Goal: Transaction & Acquisition: Purchase product/service

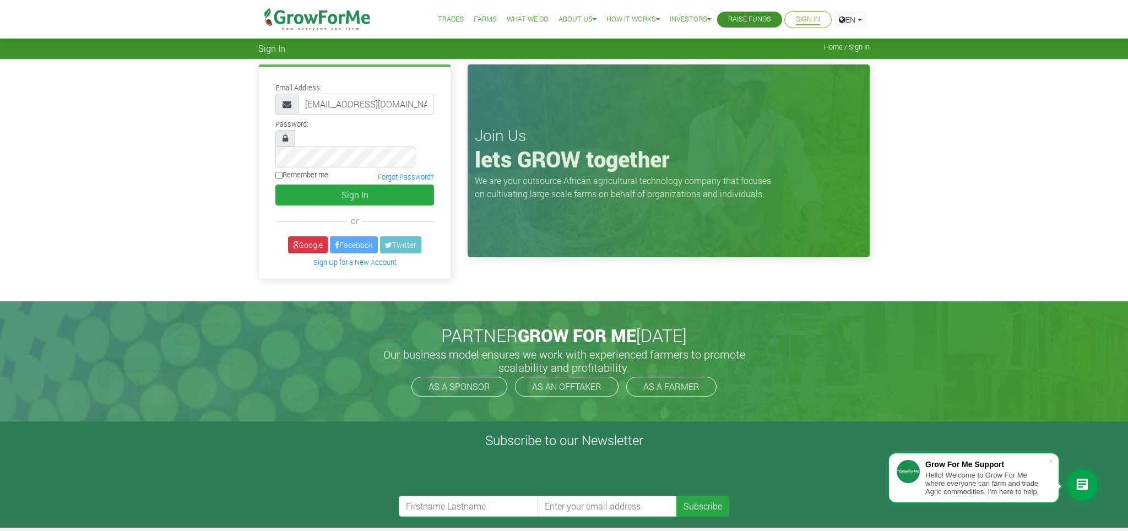
type input "bnubuasah@outlook.com"
click at [317, 185] on button "Sign In" at bounding box center [354, 195] width 159 height 21
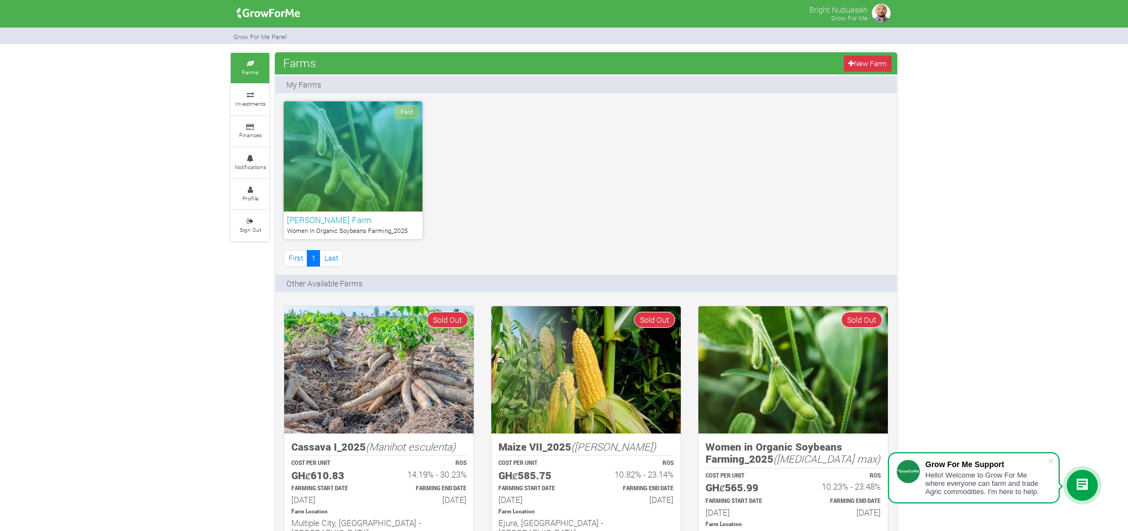
click at [339, 223] on h6 "[PERSON_NAME] Farm" at bounding box center [353, 220] width 132 height 10
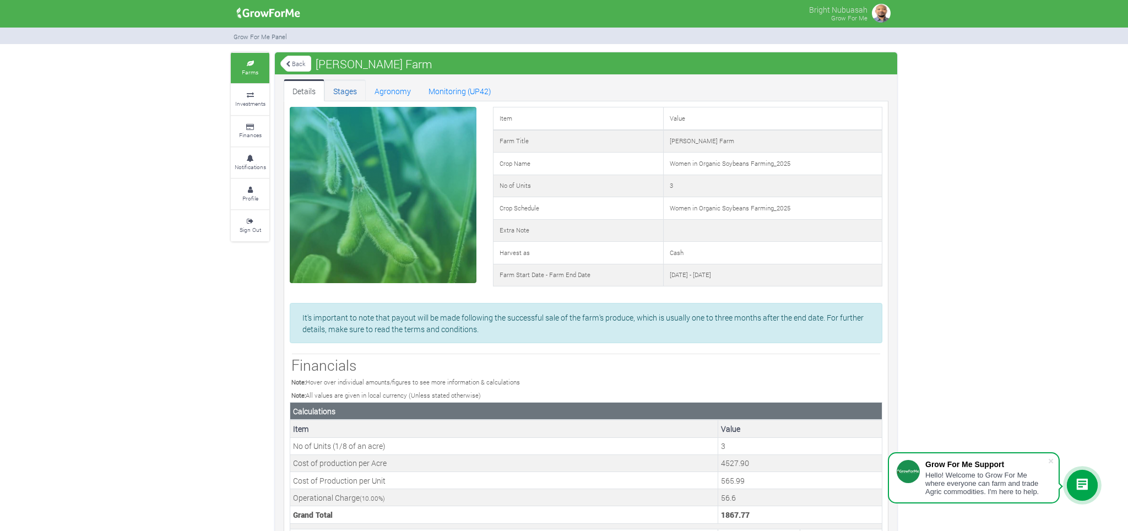
click at [341, 89] on link "Stages" at bounding box center [345, 90] width 41 height 22
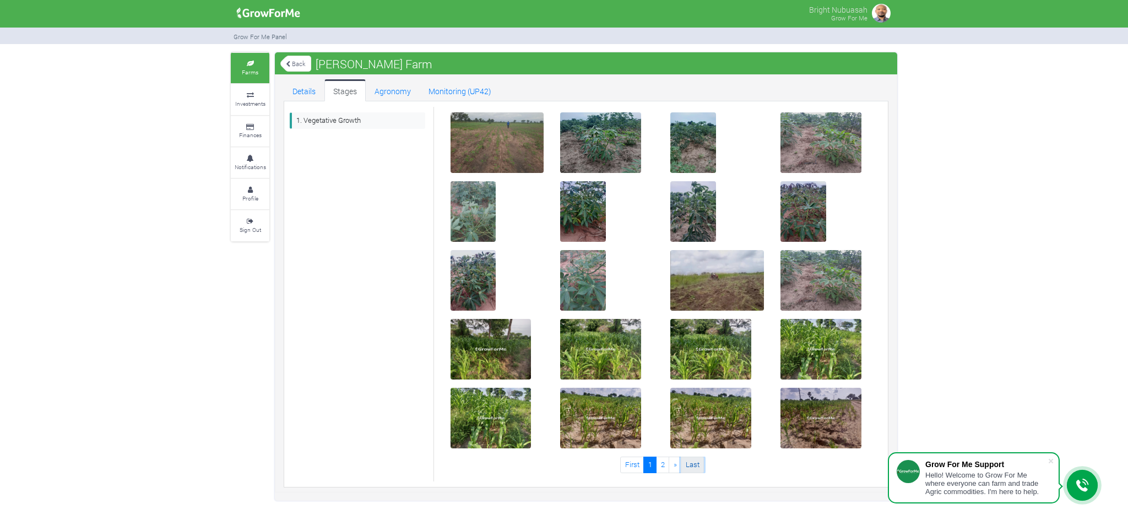
click at [686, 462] on link "Last" at bounding box center [692, 465] width 23 height 16
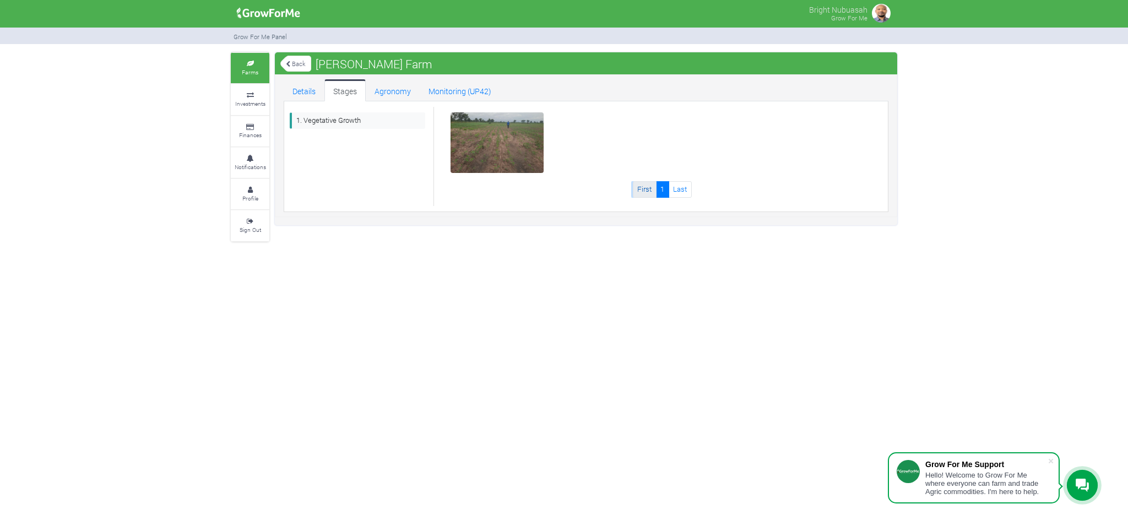
click at [639, 192] on link "First" at bounding box center [645, 189] width 24 height 16
click at [493, 143] on img at bounding box center [497, 143] width 35 height 35
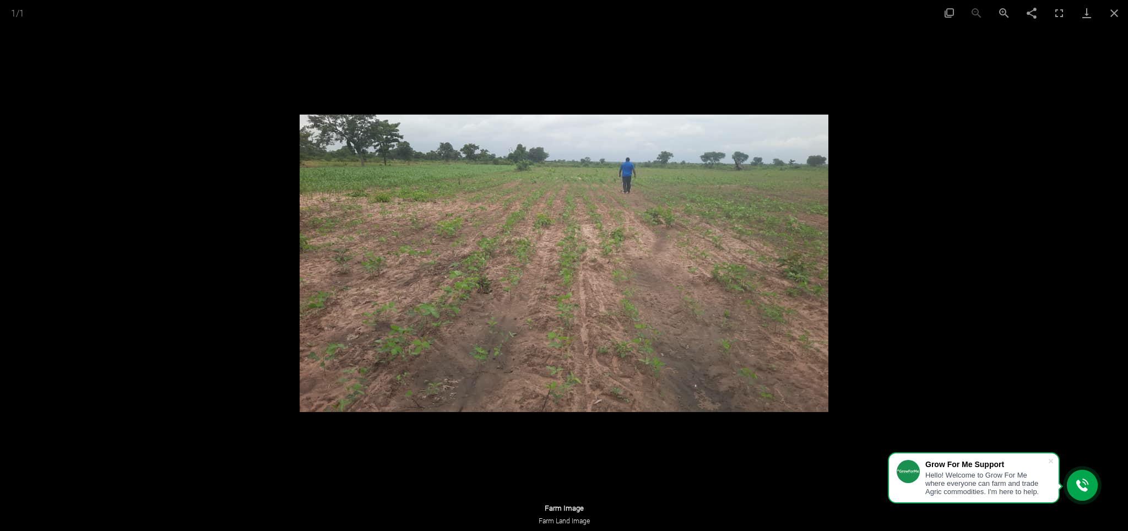
click at [661, 245] on img at bounding box center [564, 264] width 529 height 298
click at [552, 281] on img at bounding box center [564, 264] width 529 height 298
click at [1048, 458] on span at bounding box center [1051, 461] width 11 height 11
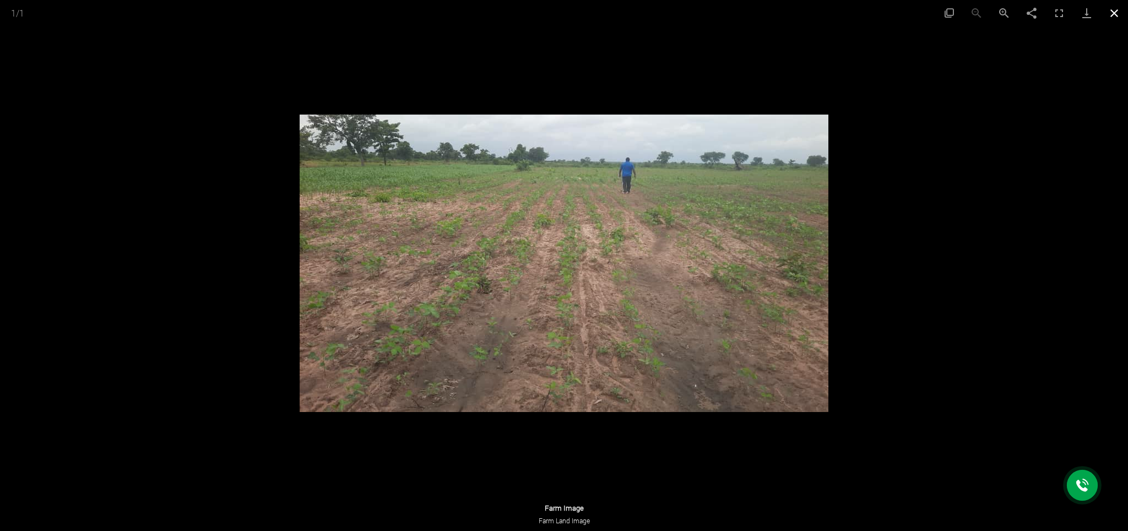
click at [1113, 14] on button "Close gallery" at bounding box center [1115, 13] width 28 height 26
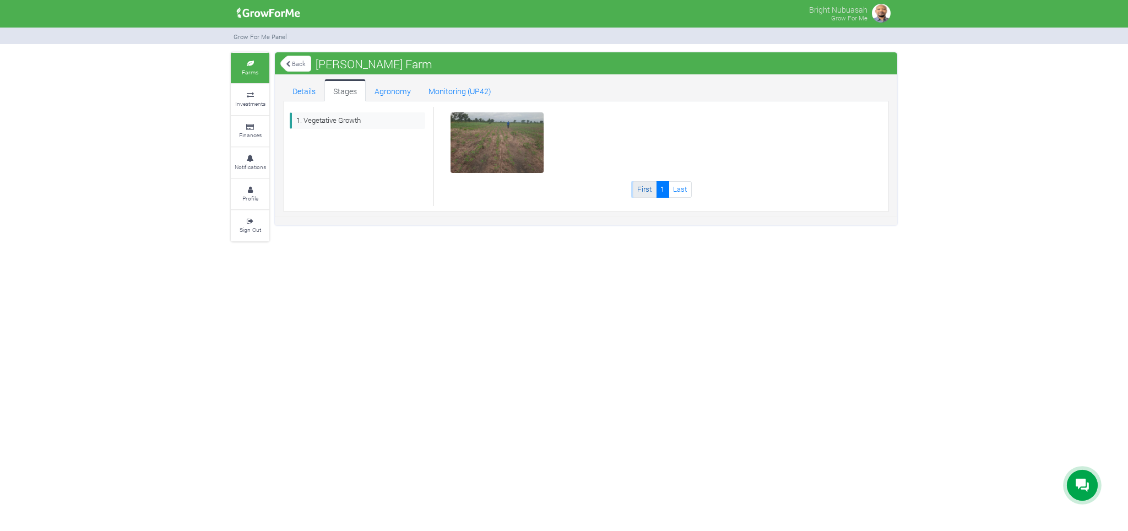
click at [640, 186] on link "First" at bounding box center [645, 189] width 24 height 16
click at [302, 89] on link "Details" at bounding box center [304, 90] width 41 height 22
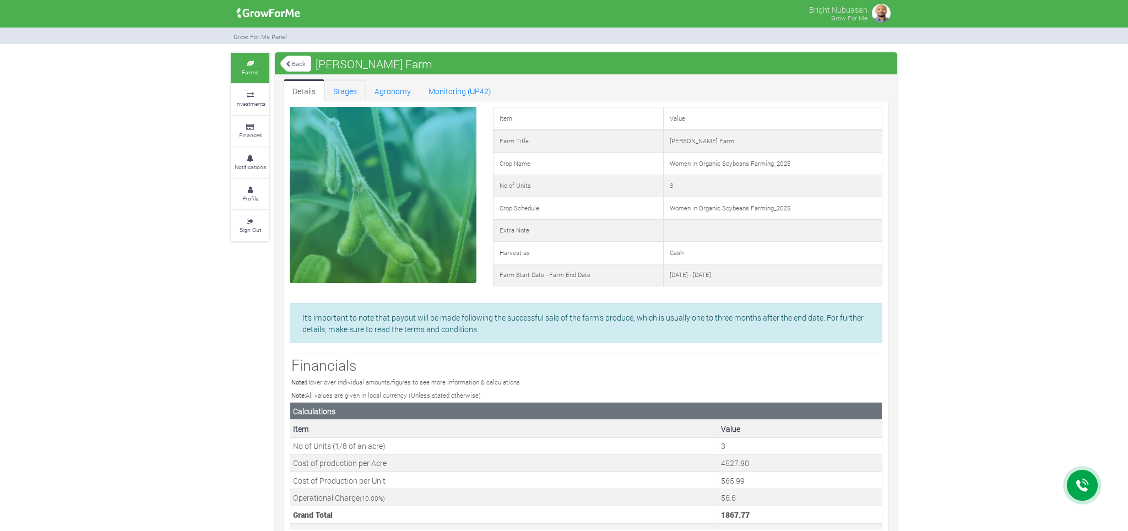
click at [347, 91] on link "Stages" at bounding box center [345, 90] width 41 height 22
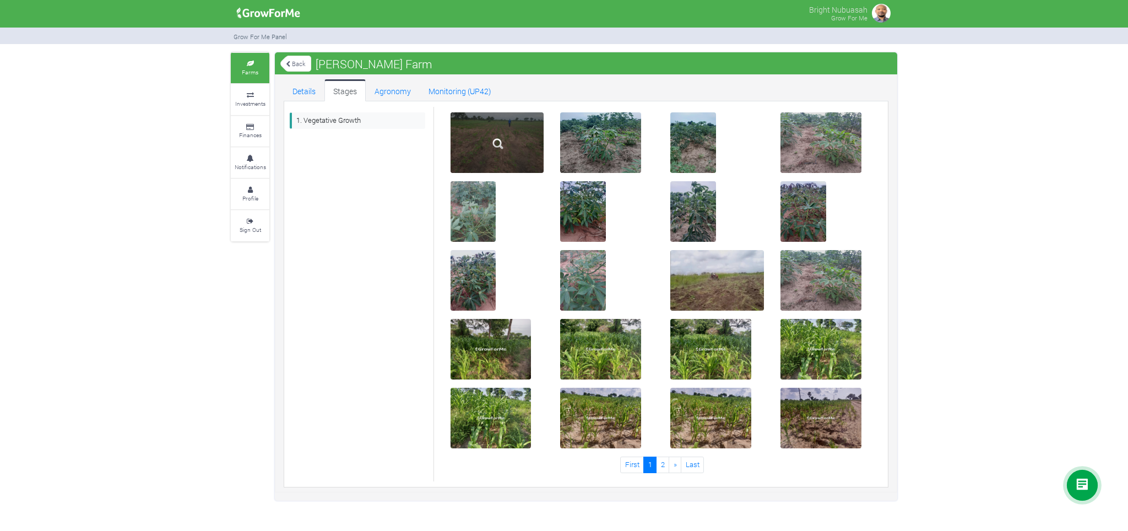
click at [507, 144] on img at bounding box center [497, 143] width 35 height 35
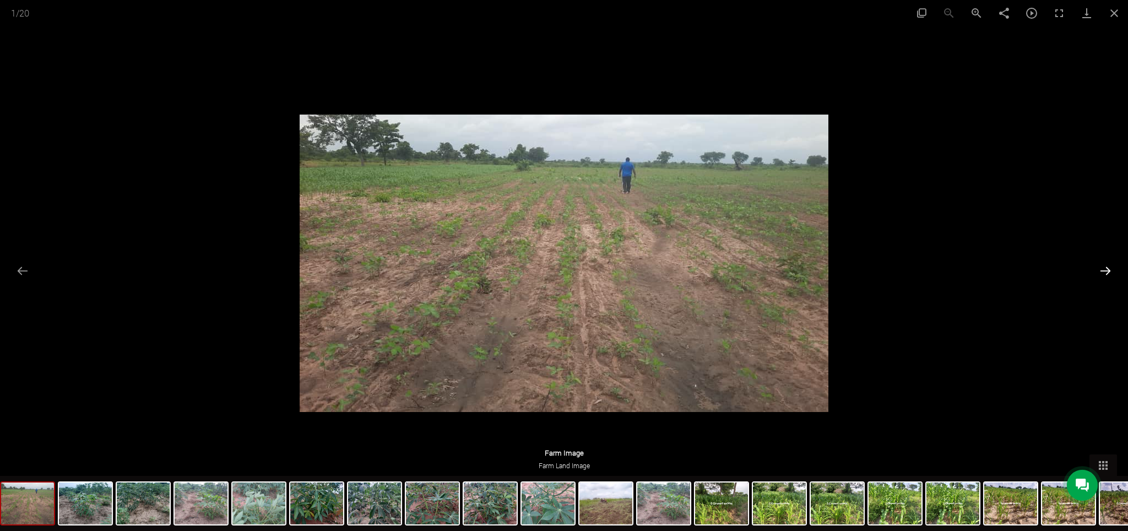
click at [1109, 269] on button "Next slide" at bounding box center [1105, 270] width 23 height 21
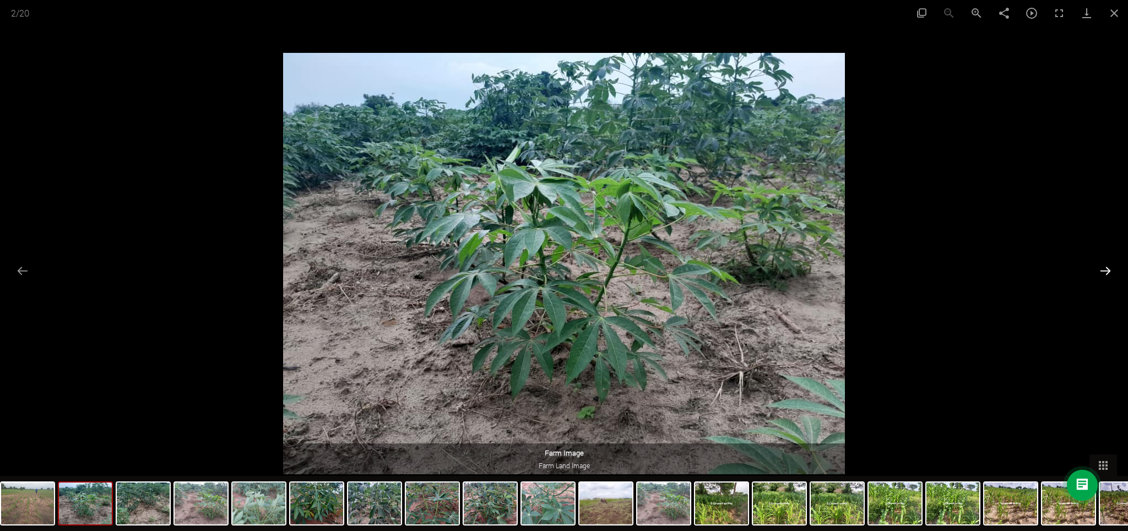
click at [1109, 269] on button "Next slide" at bounding box center [1105, 270] width 23 height 21
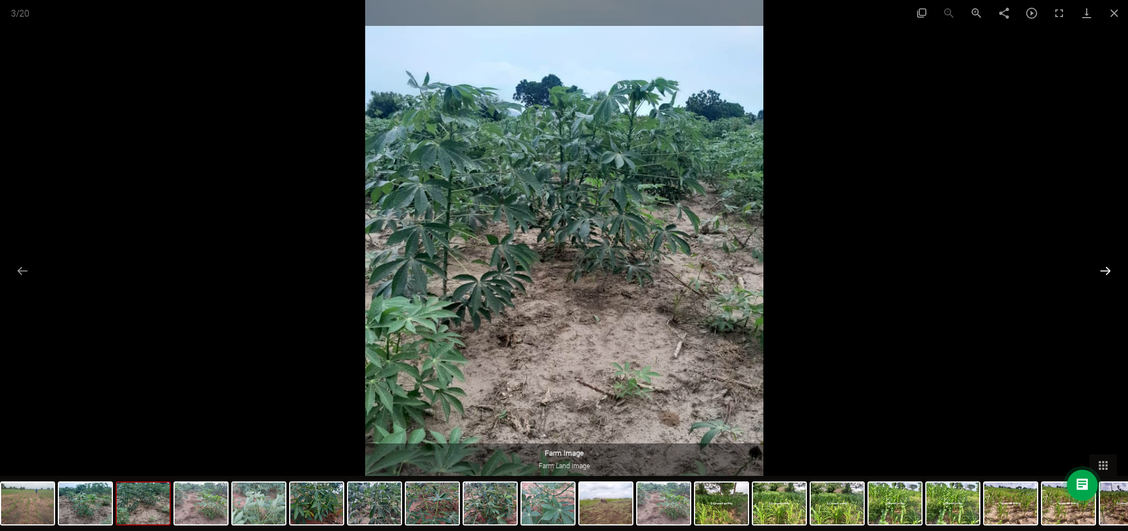
click at [1103, 267] on button "Next slide" at bounding box center [1105, 270] width 23 height 21
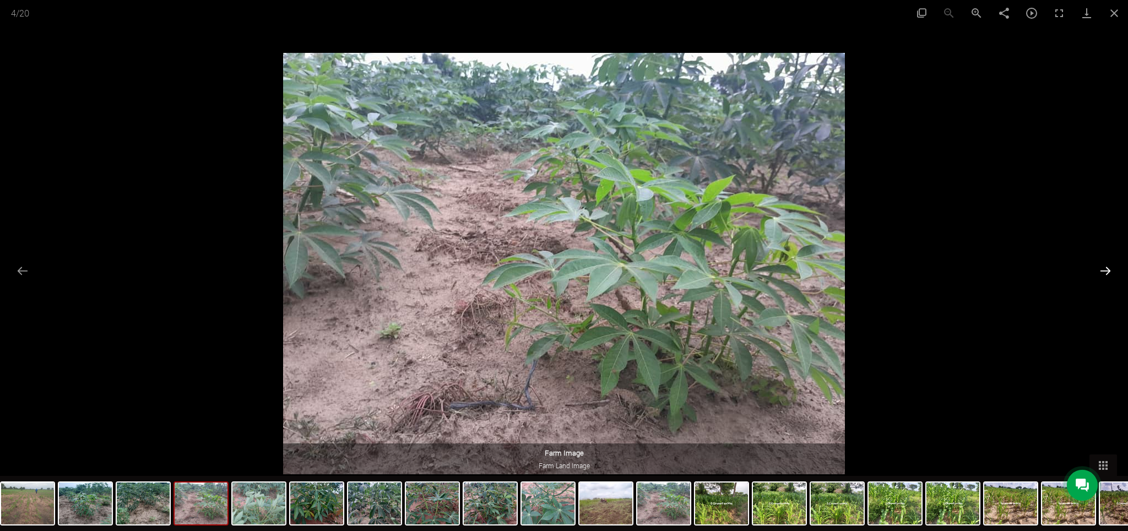
click at [1100, 268] on button "Next slide" at bounding box center [1105, 270] width 23 height 21
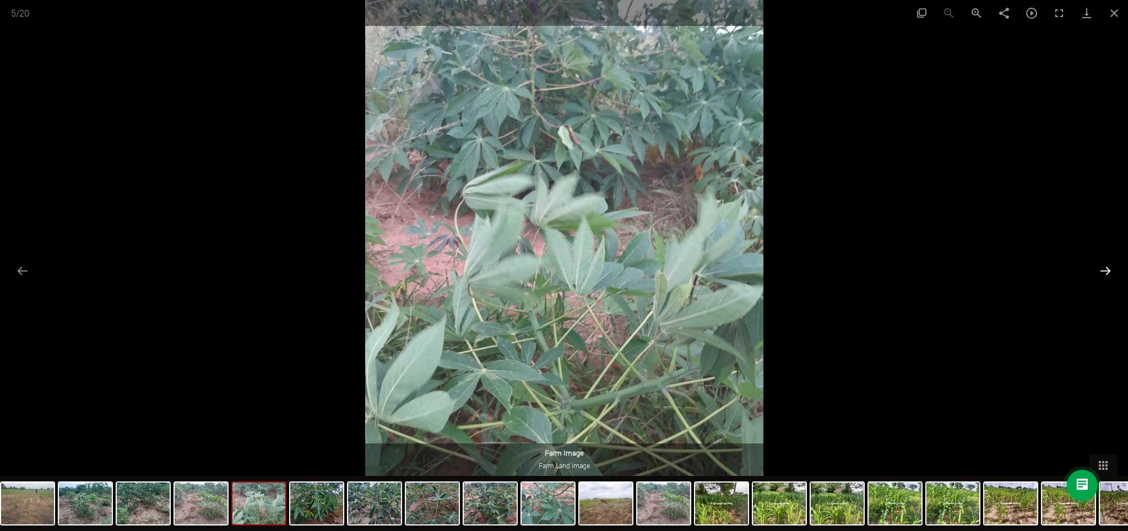
click at [1109, 272] on button "Next slide" at bounding box center [1105, 270] width 23 height 21
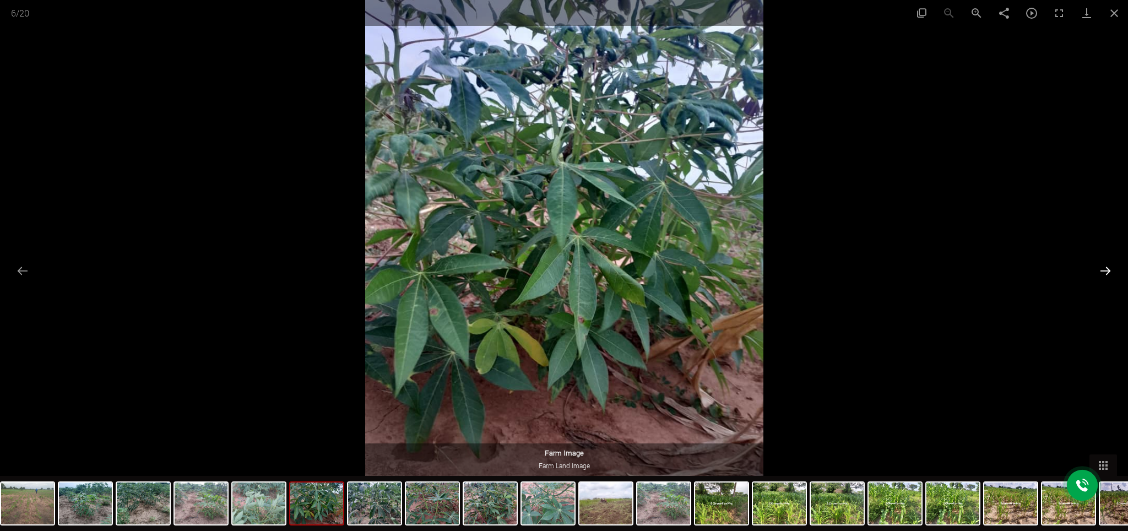
click at [1105, 271] on button "Next slide" at bounding box center [1105, 270] width 23 height 21
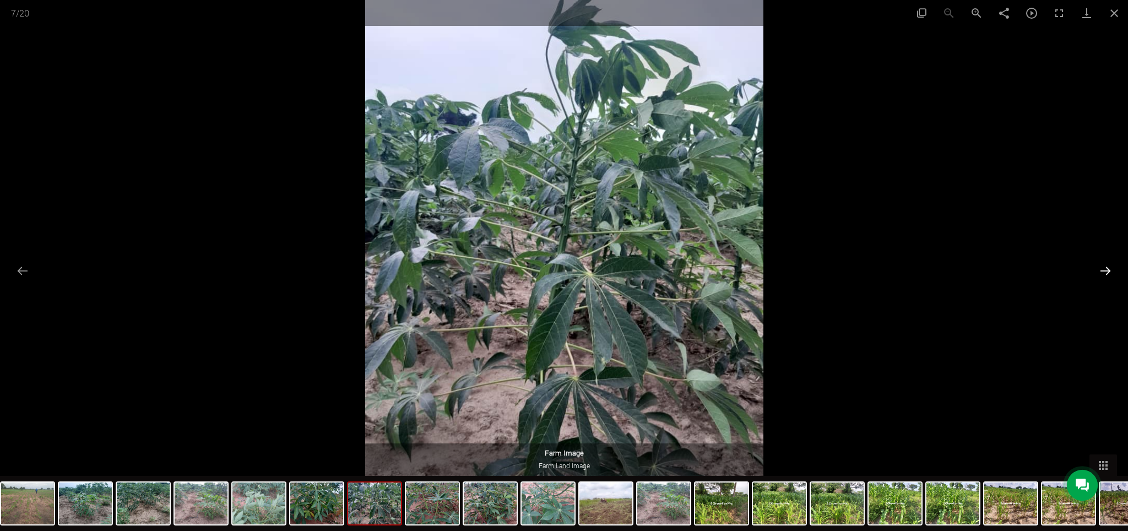
click at [1105, 271] on button "Next slide" at bounding box center [1105, 270] width 23 height 21
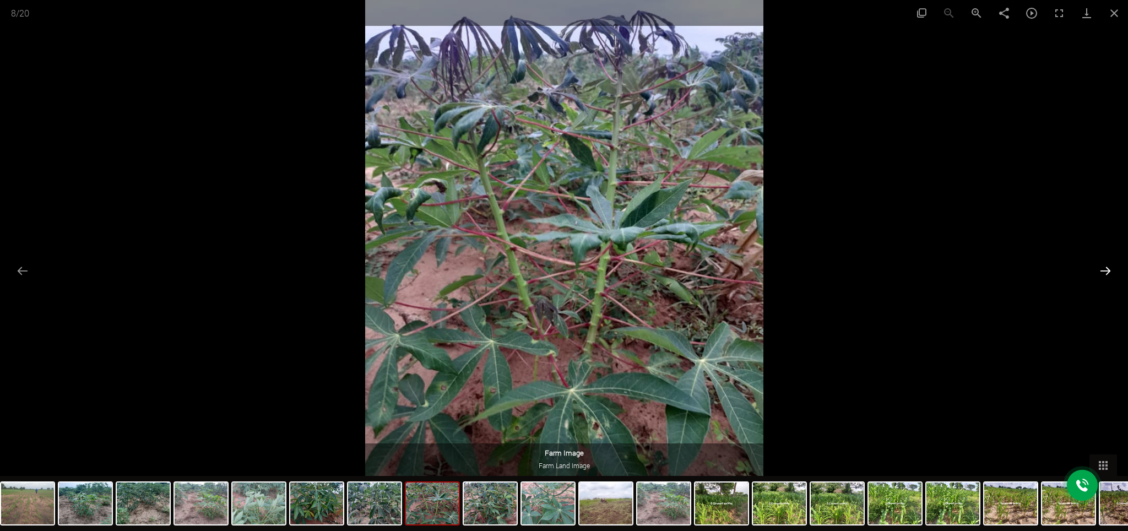
click at [1101, 271] on button "Next slide" at bounding box center [1105, 270] width 23 height 21
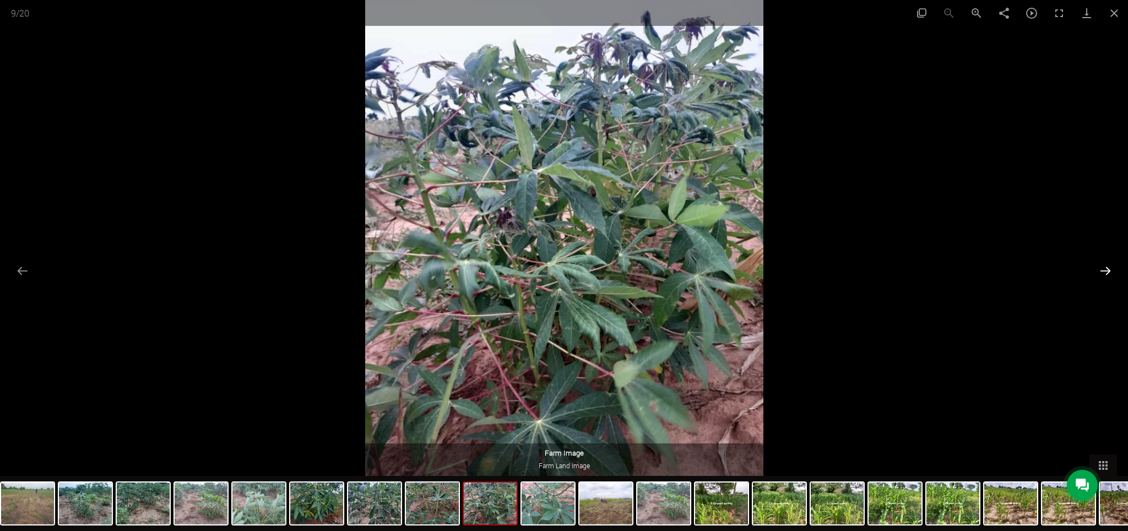
click at [1105, 271] on button "Next slide" at bounding box center [1105, 270] width 23 height 21
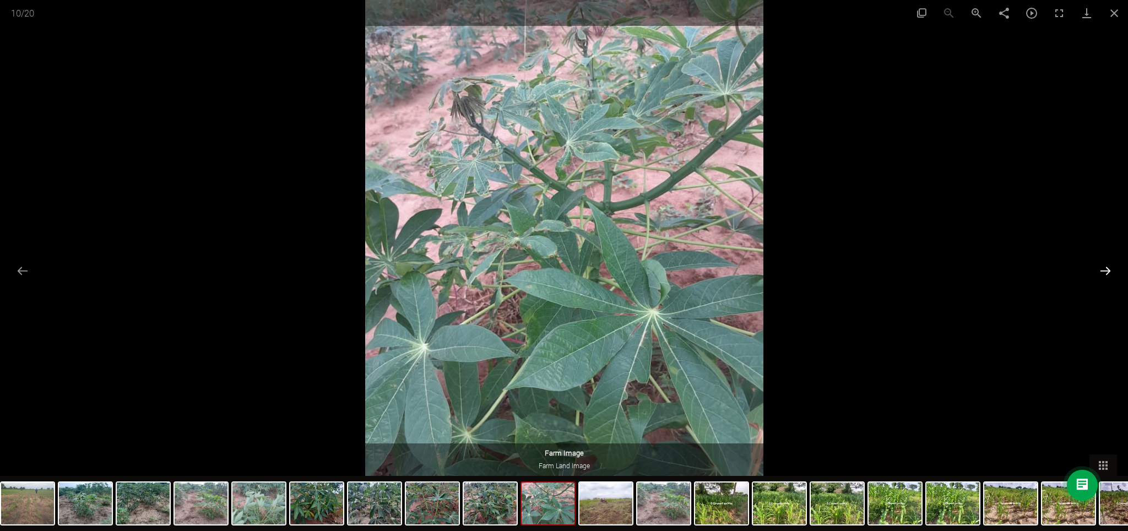
click at [1105, 271] on button "Next slide" at bounding box center [1105, 270] width 23 height 21
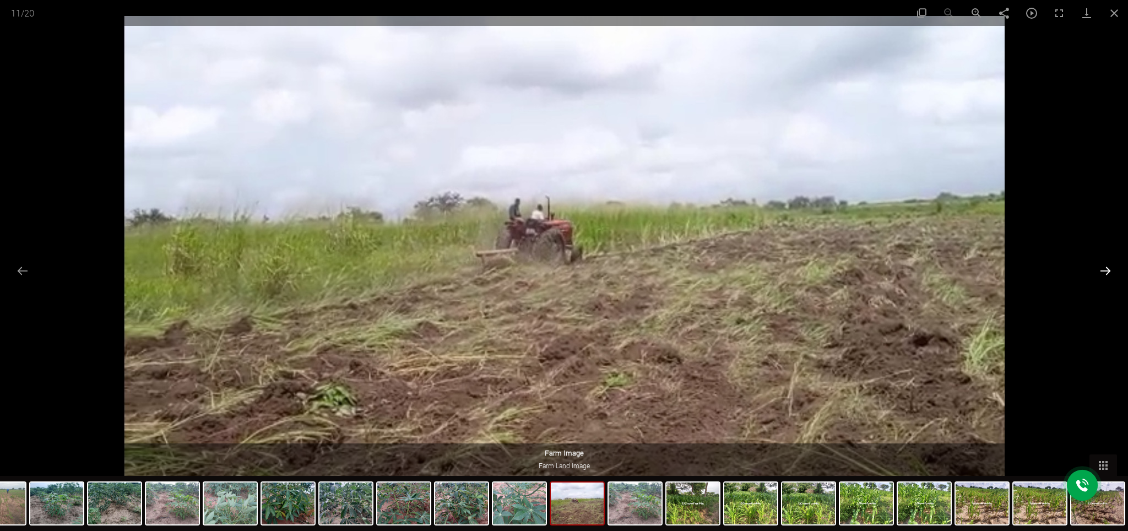
click at [1105, 263] on button "Next slide" at bounding box center [1105, 270] width 23 height 21
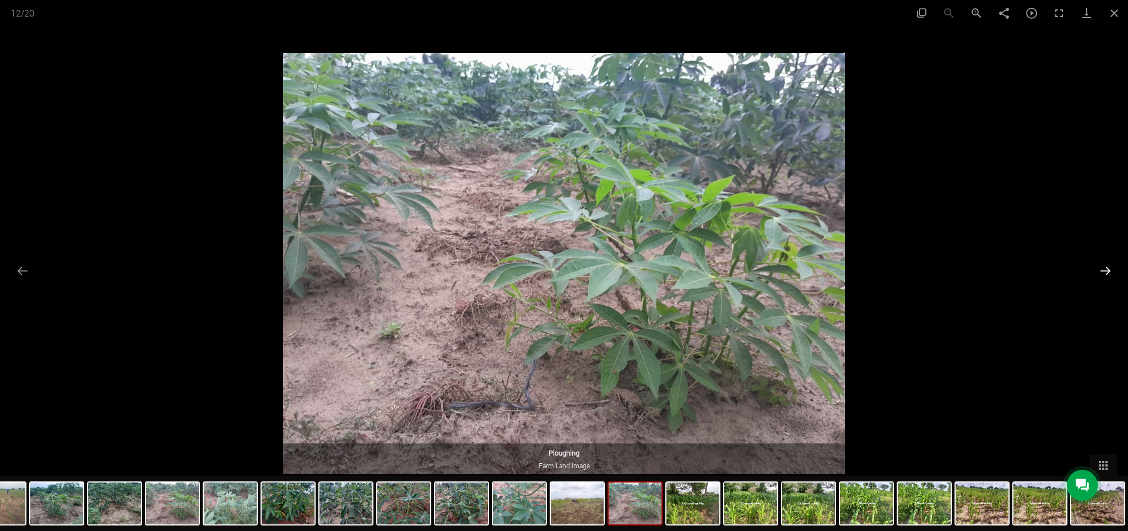
click at [1105, 266] on button "Next slide" at bounding box center [1105, 270] width 23 height 21
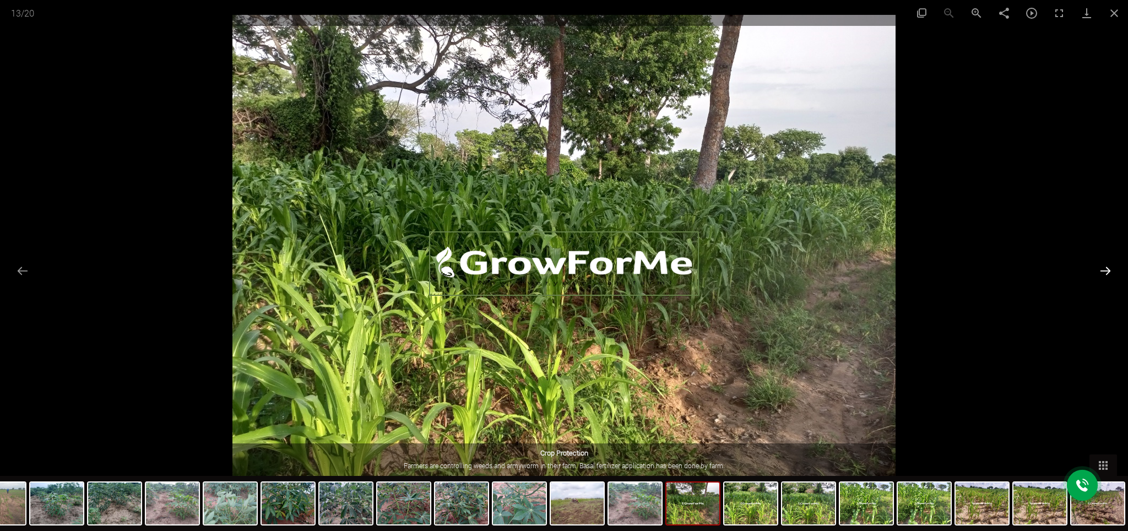
click at [1105, 266] on button "Next slide" at bounding box center [1105, 270] width 23 height 21
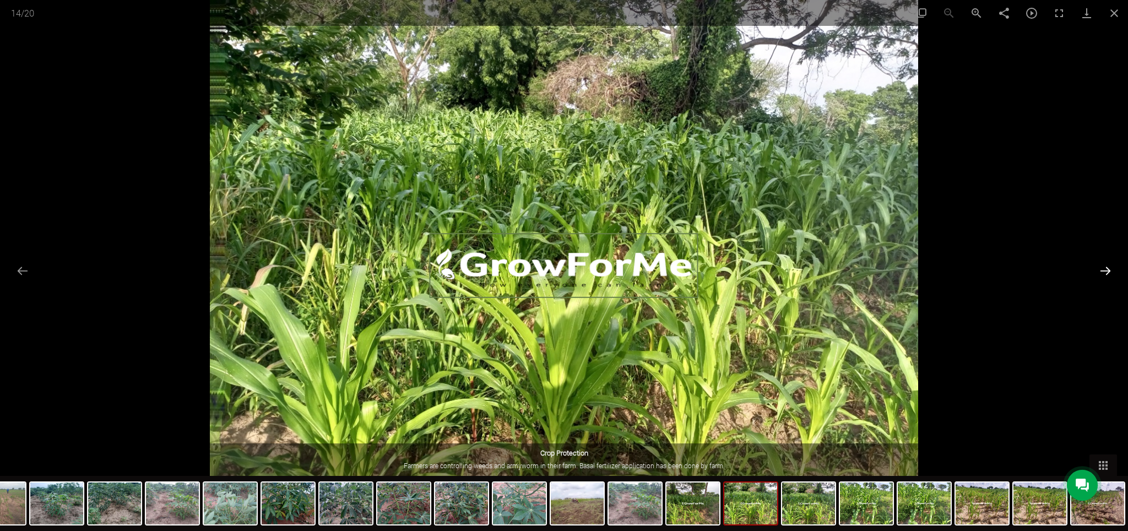
click at [1105, 266] on button "Next slide" at bounding box center [1105, 270] width 23 height 21
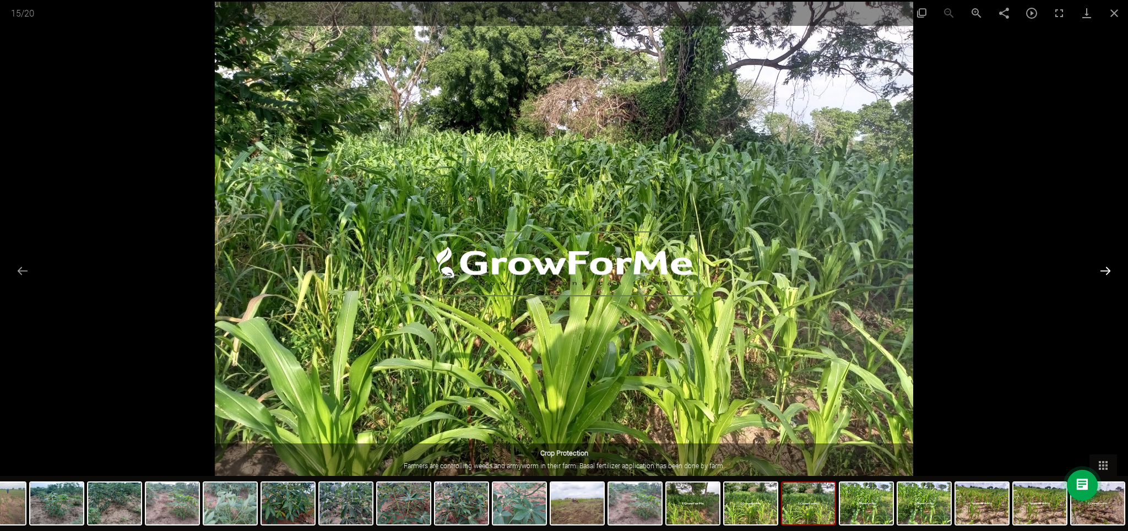
click at [1106, 268] on button "Next slide" at bounding box center [1105, 270] width 23 height 21
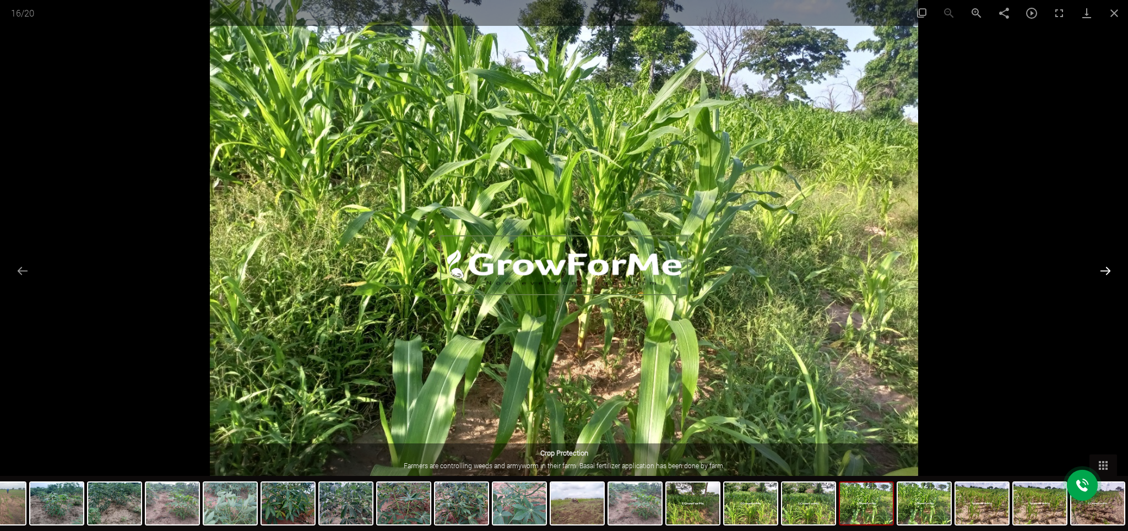
click at [1106, 268] on button "Next slide" at bounding box center [1105, 270] width 23 height 21
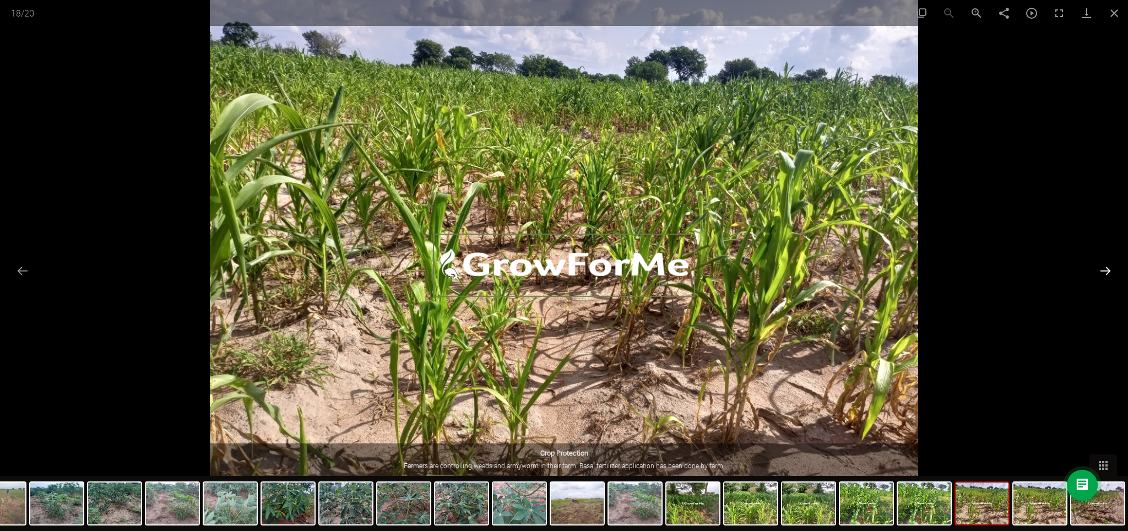
click at [1106, 268] on button "Next slide" at bounding box center [1105, 270] width 23 height 21
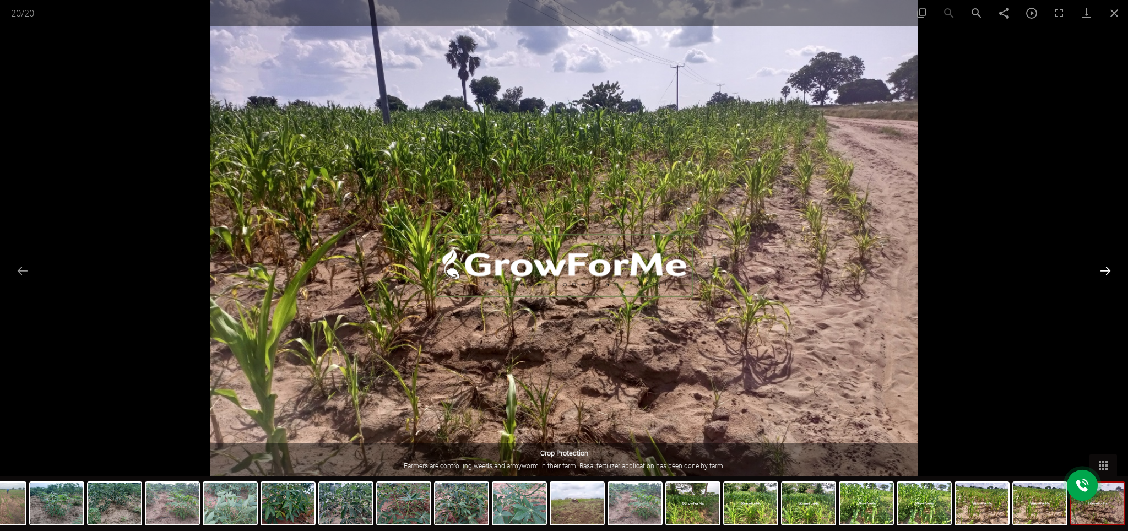
click at [1106, 268] on button "Next slide" at bounding box center [1105, 270] width 23 height 21
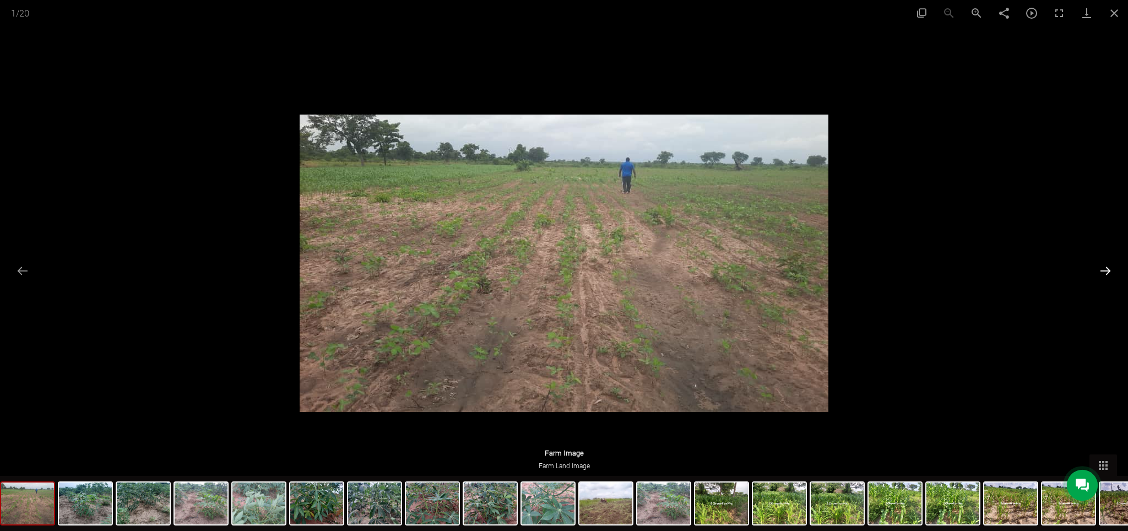
click at [1106, 268] on button "Next slide" at bounding box center [1105, 270] width 23 height 21
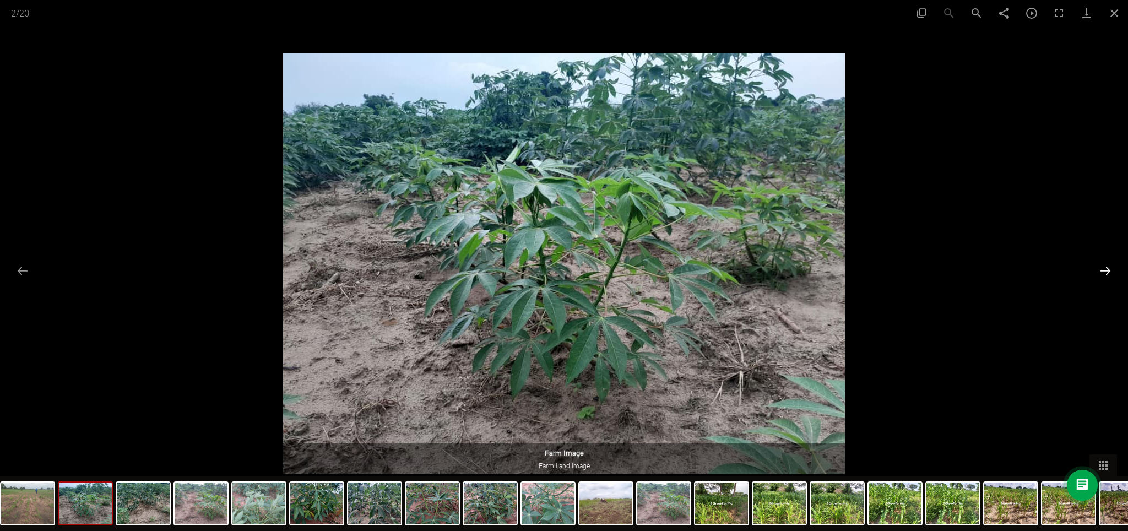
click at [1106, 269] on button "Next slide" at bounding box center [1105, 270] width 23 height 21
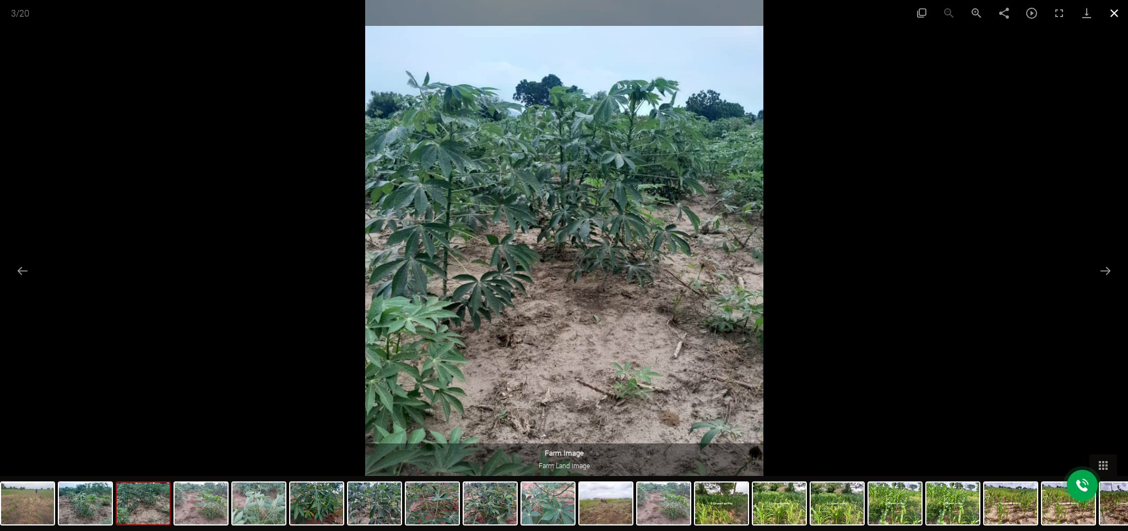
click at [1112, 10] on button "Close gallery" at bounding box center [1115, 13] width 28 height 26
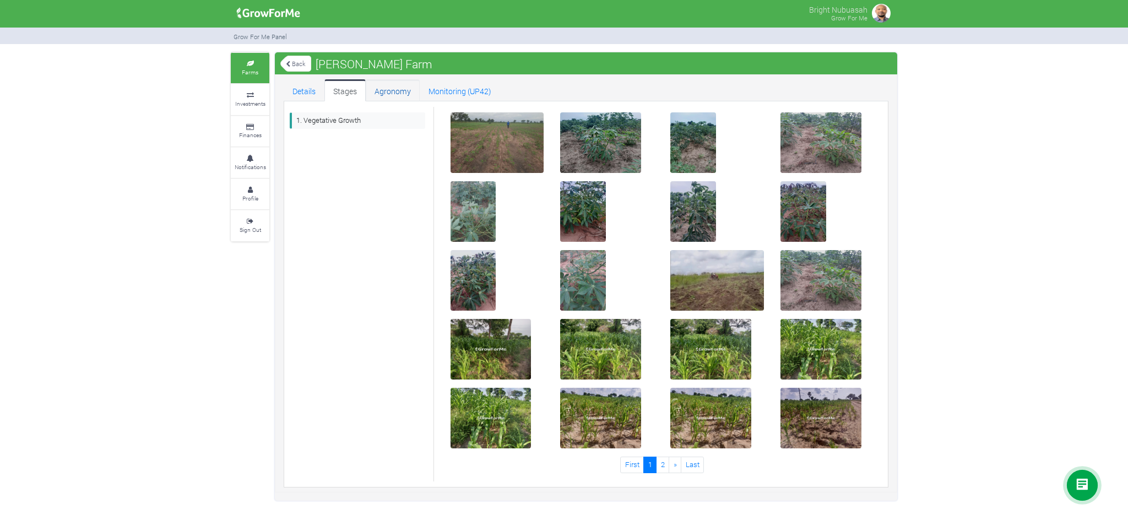
click at [397, 94] on link "Agronomy" at bounding box center [393, 90] width 54 height 22
click at [444, 89] on link "Monitoring (UP42)" at bounding box center [460, 90] width 80 height 22
click at [252, 106] on small "Investments" at bounding box center [250, 104] width 30 height 8
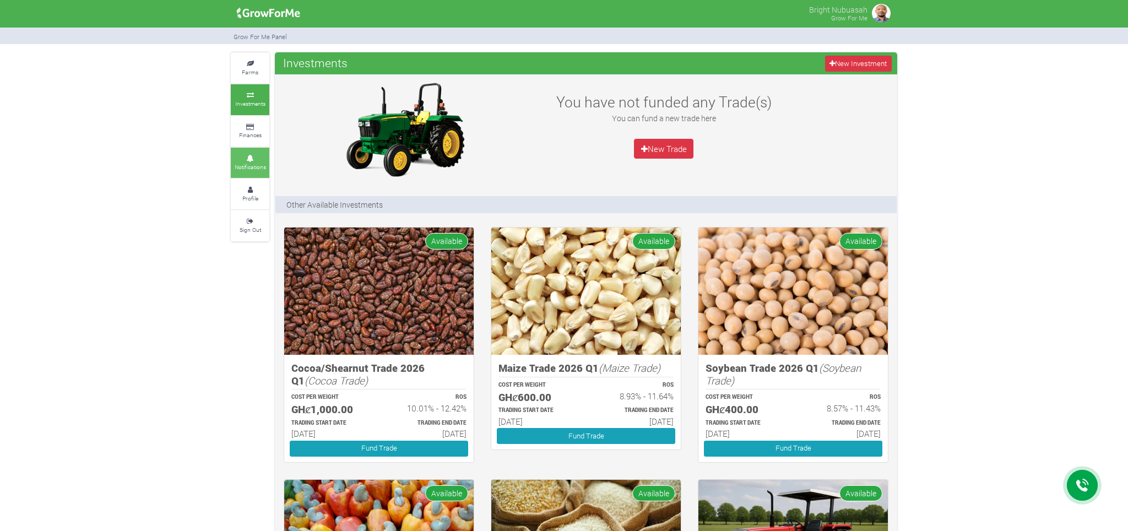
click at [250, 167] on small "Notifications" at bounding box center [250, 167] width 31 height 8
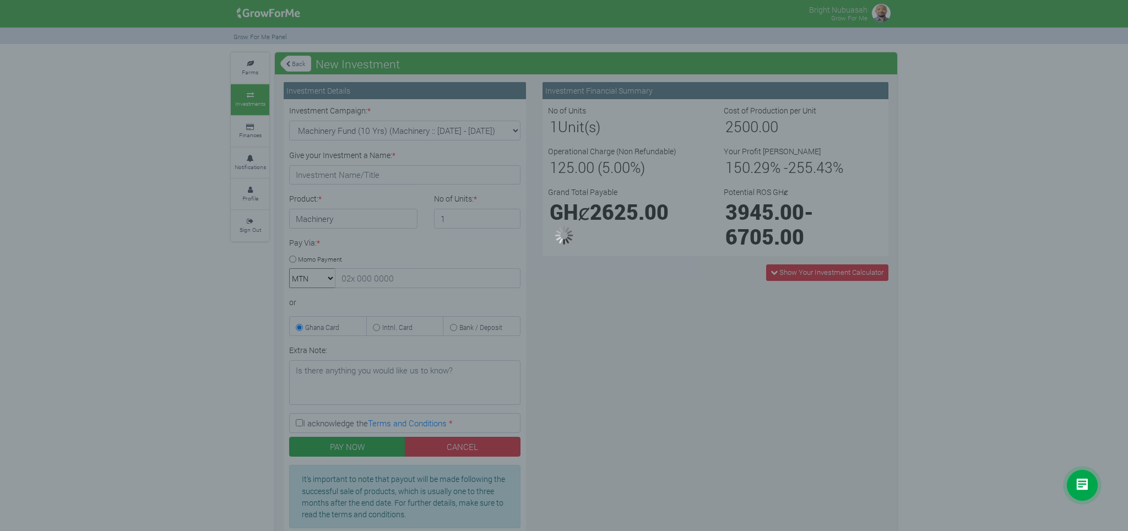
type input "1"
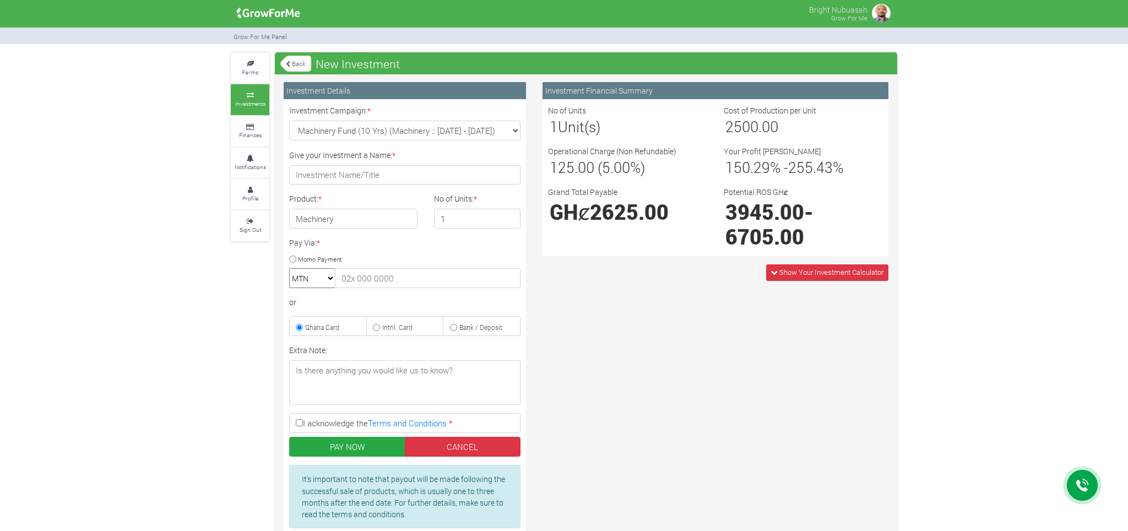
drag, startPoint x: 784, startPoint y: 280, endPoint x: 778, endPoint y: 274, distance: 8.6
click at [781, 279] on span "Show Your Investment Calculator" at bounding box center [827, 272] width 122 height 16
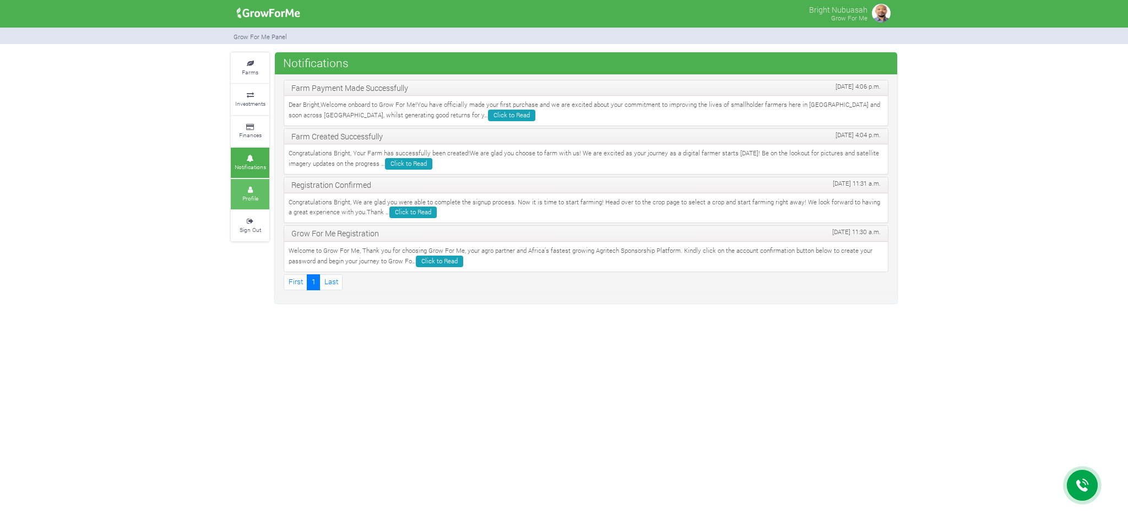
click at [256, 185] on link "Profile" at bounding box center [250, 194] width 39 height 30
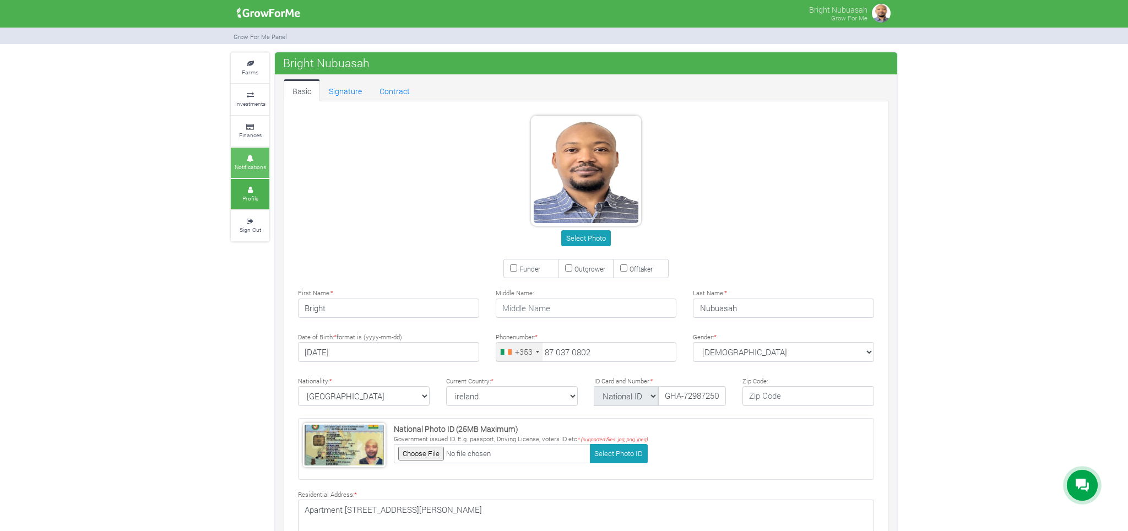
click at [255, 160] on icon at bounding box center [250, 159] width 33 height 6
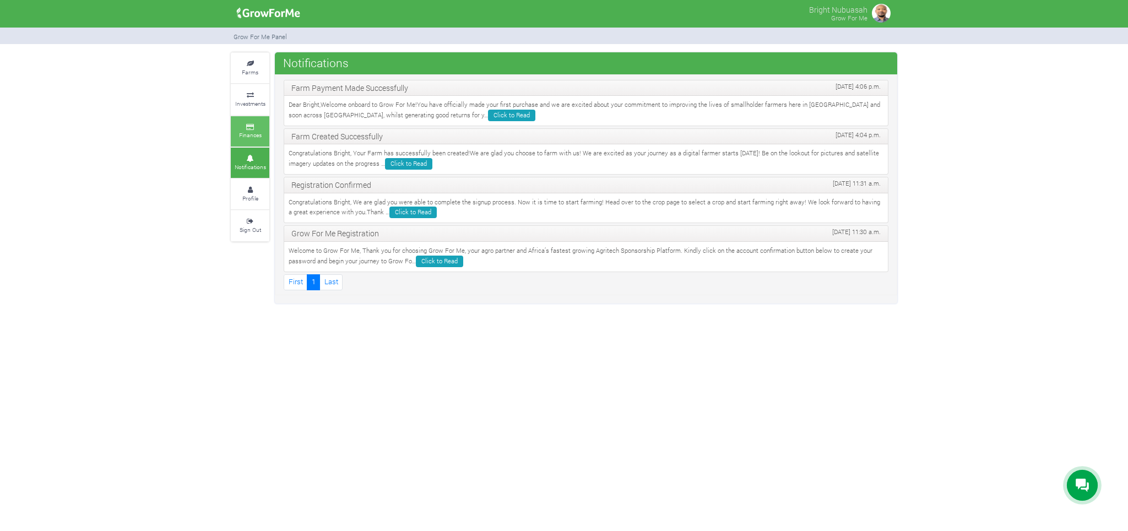
click at [250, 120] on link "Finances" at bounding box center [250, 131] width 39 height 30
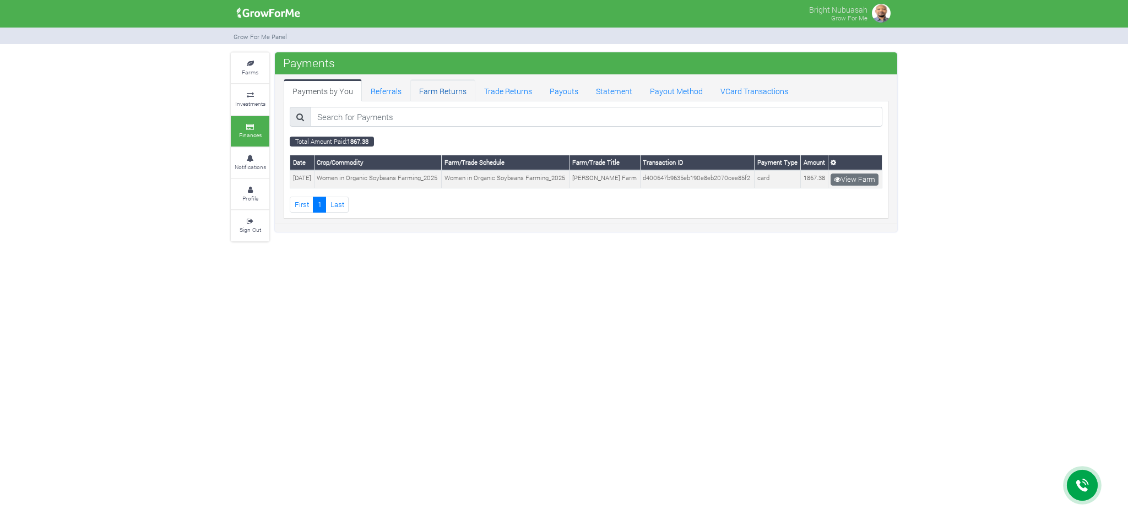
click at [446, 91] on link "Farm Returns" at bounding box center [442, 90] width 65 height 22
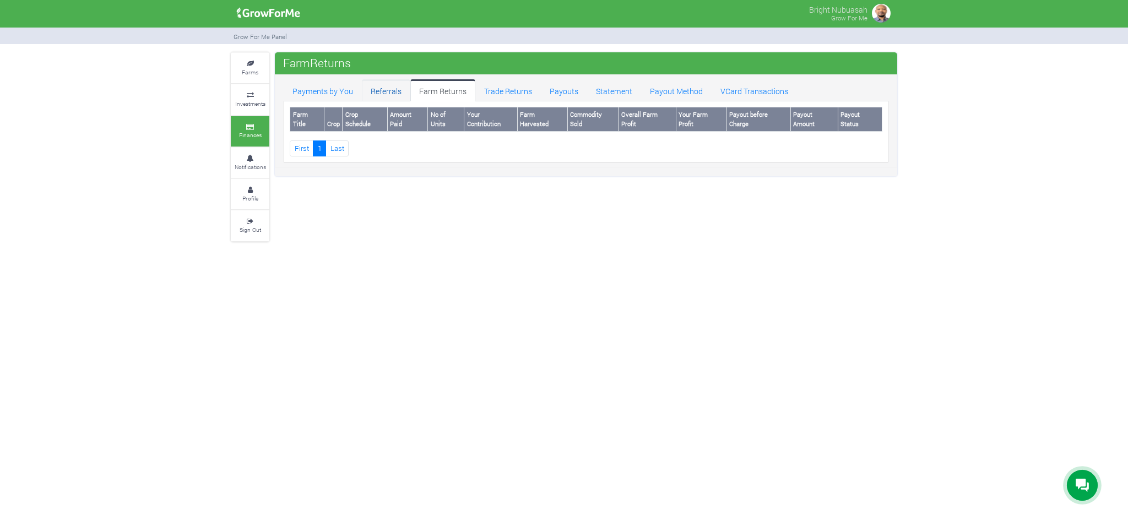
click at [377, 94] on link "Referrals" at bounding box center [386, 90] width 48 height 22
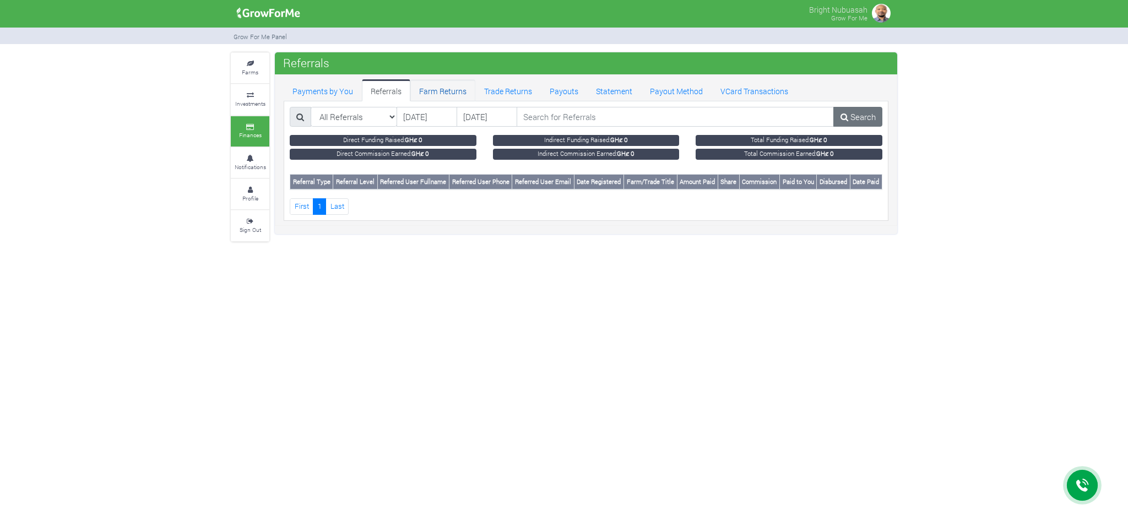
click at [448, 95] on link "Farm Returns" at bounding box center [442, 90] width 65 height 22
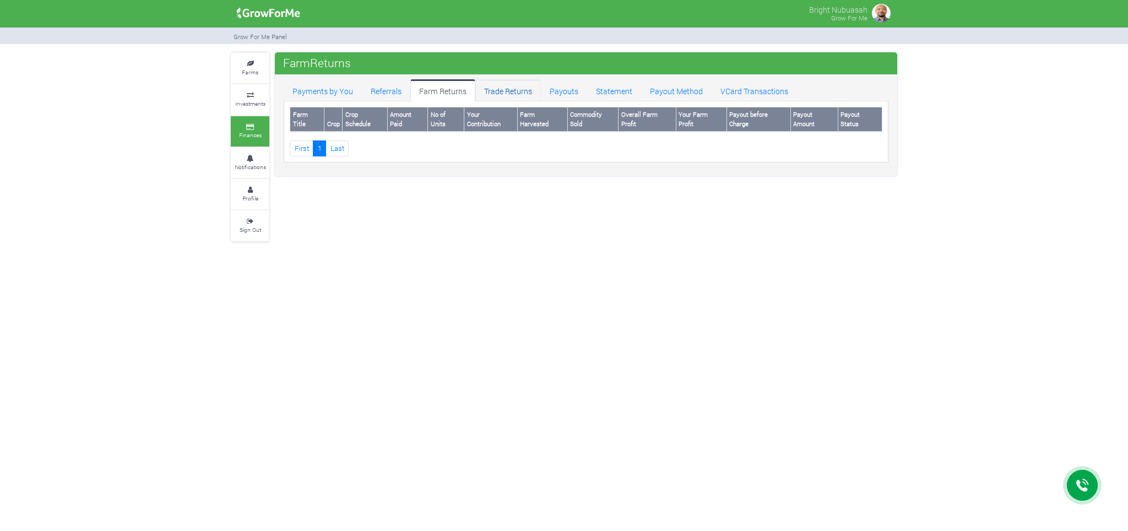
click at [505, 90] on link "Trade Returns" at bounding box center [508, 90] width 66 height 22
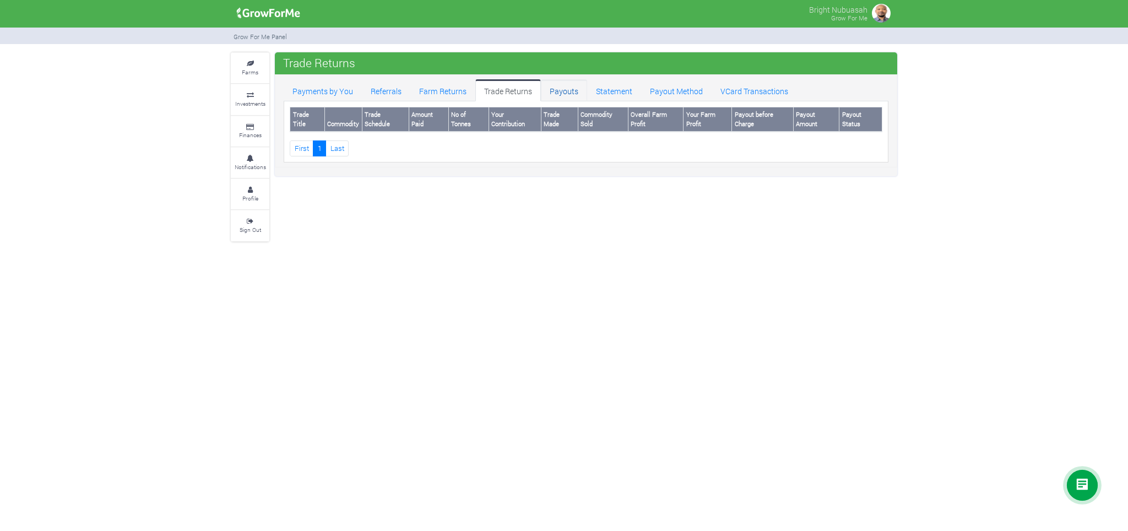
click at [566, 94] on link "Payouts" at bounding box center [564, 90] width 46 height 22
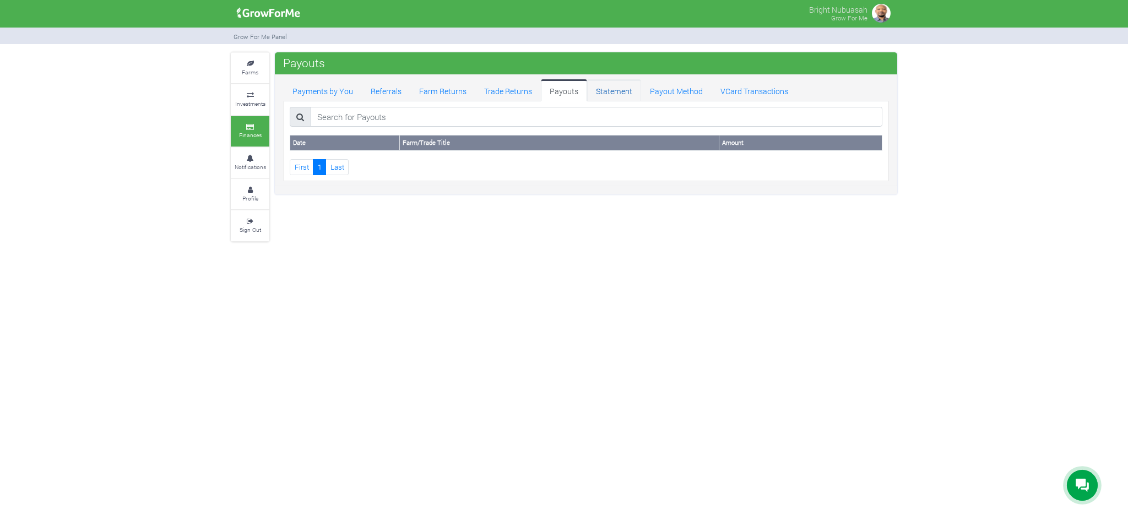
click at [604, 89] on link "Statement" at bounding box center [614, 90] width 54 height 22
click at [682, 90] on link "Payout Method" at bounding box center [676, 90] width 71 height 22
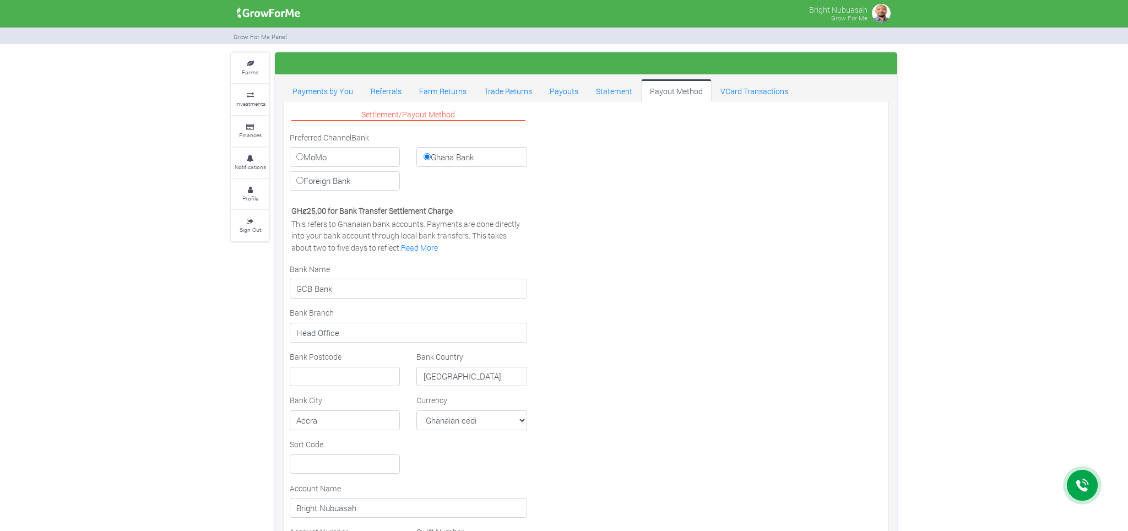
select select "GHS"
click at [250, 70] on small "Farms" at bounding box center [250, 72] width 17 height 8
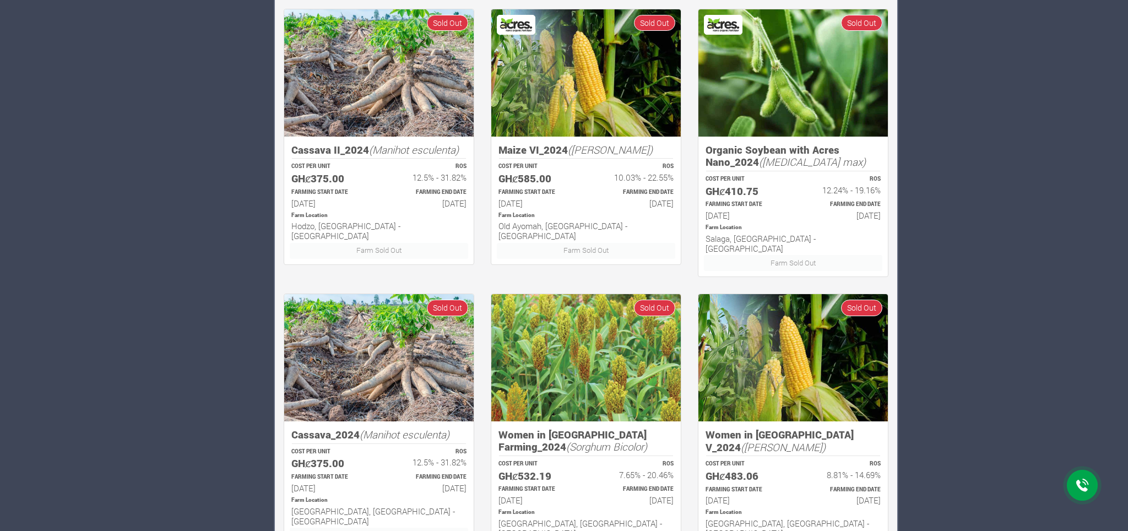
scroll to position [634, 0]
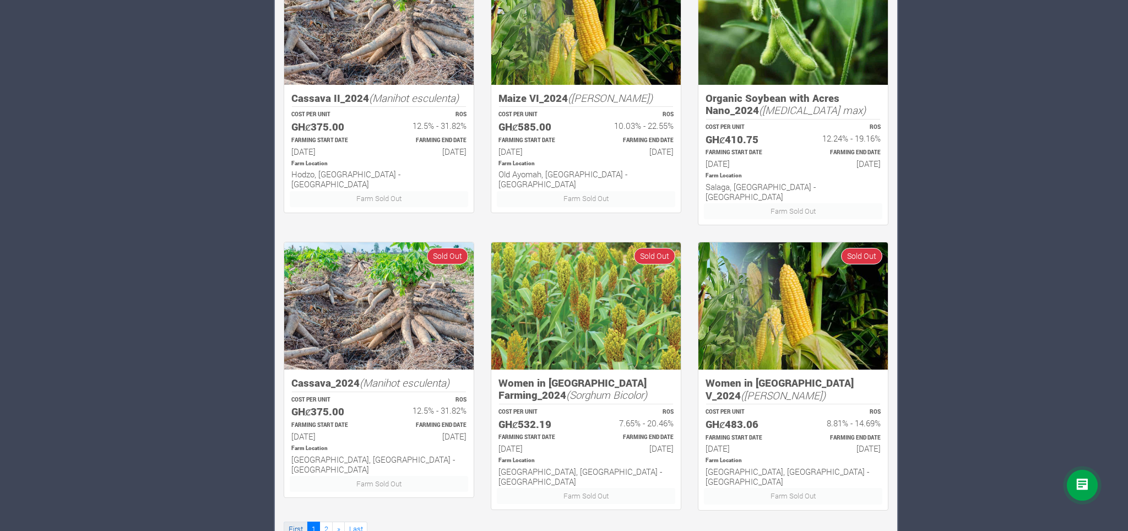
click at [294, 522] on link "First" at bounding box center [296, 530] width 24 height 16
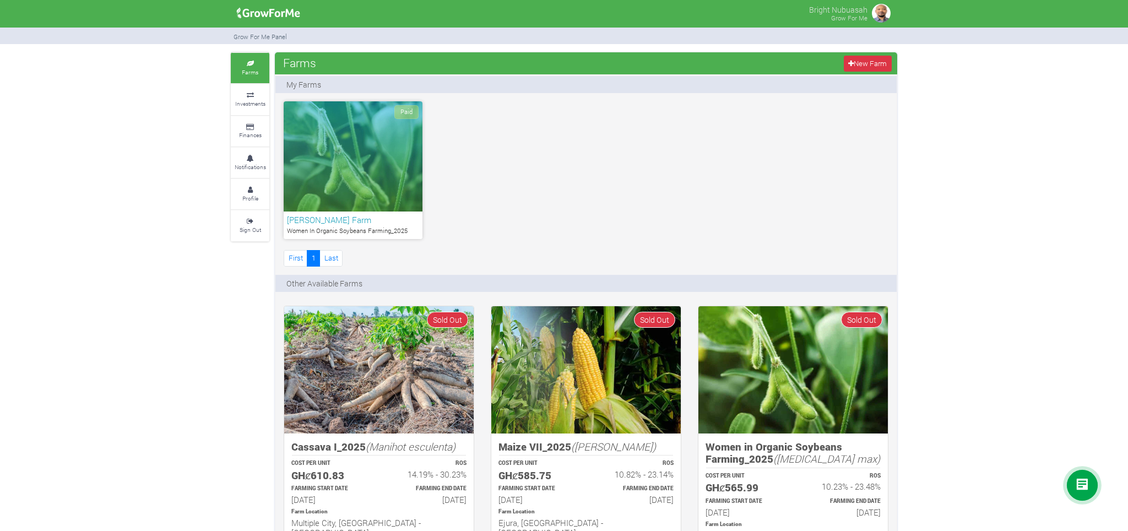
scroll to position [58, 0]
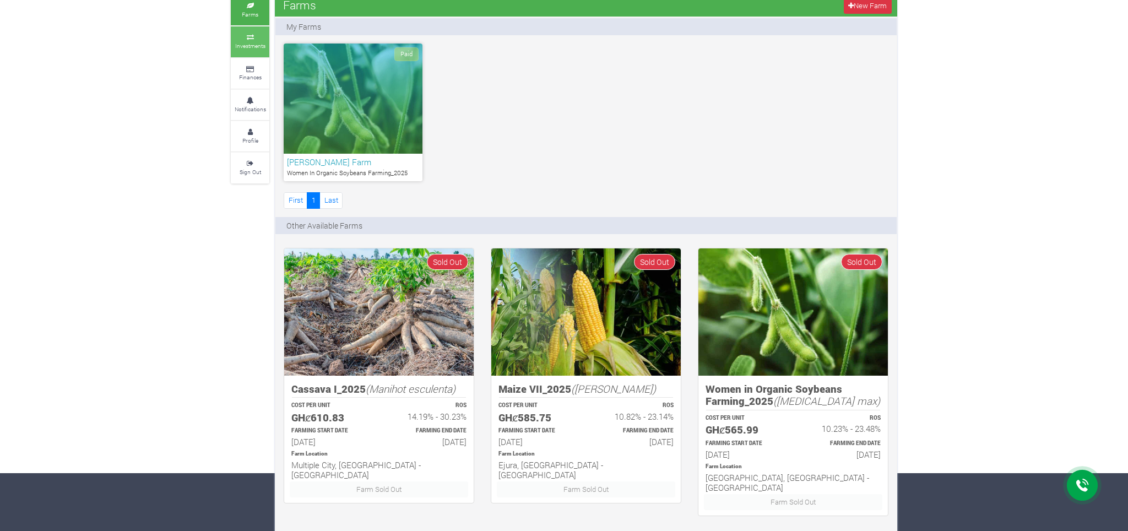
click at [244, 28] on link "Investments" at bounding box center [250, 41] width 39 height 30
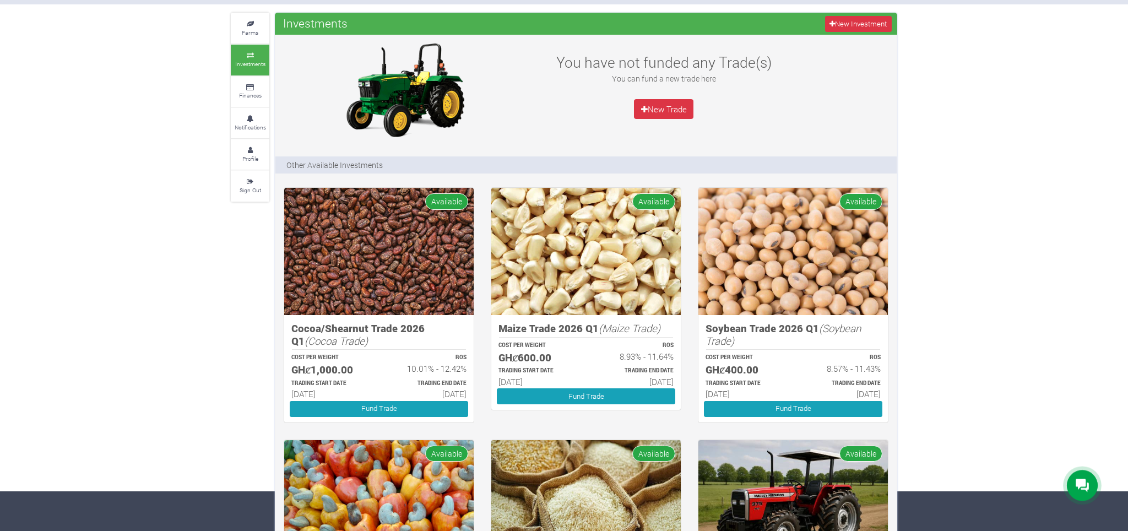
scroll to position [58, 0]
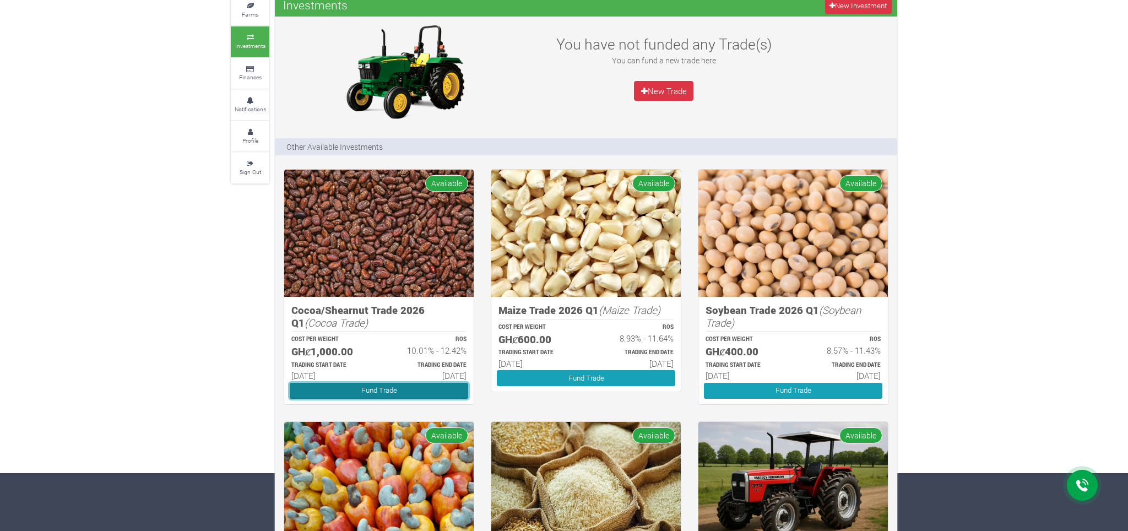
click at [372, 386] on link "Fund Trade" at bounding box center [379, 391] width 179 height 16
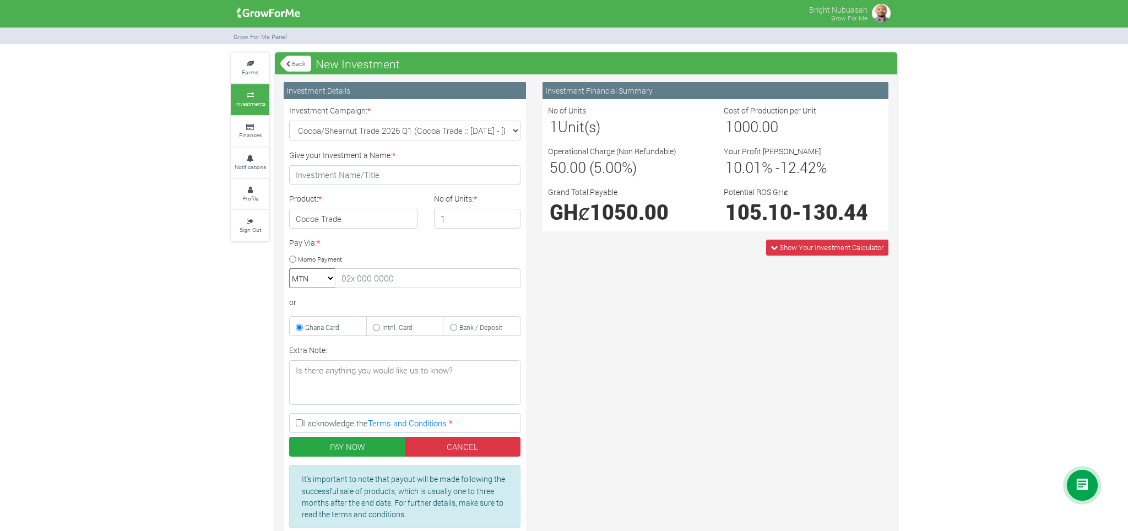
click at [875, 12] on img at bounding box center [882, 13] width 22 height 22
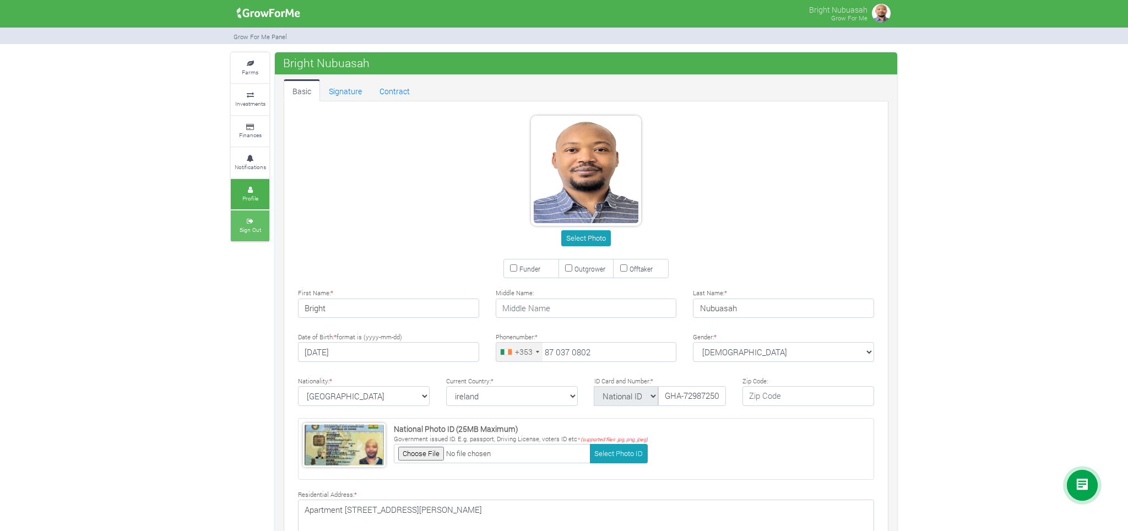
click at [251, 226] on small "Sign Out" at bounding box center [250, 230] width 21 height 8
